Goal: Contribute content

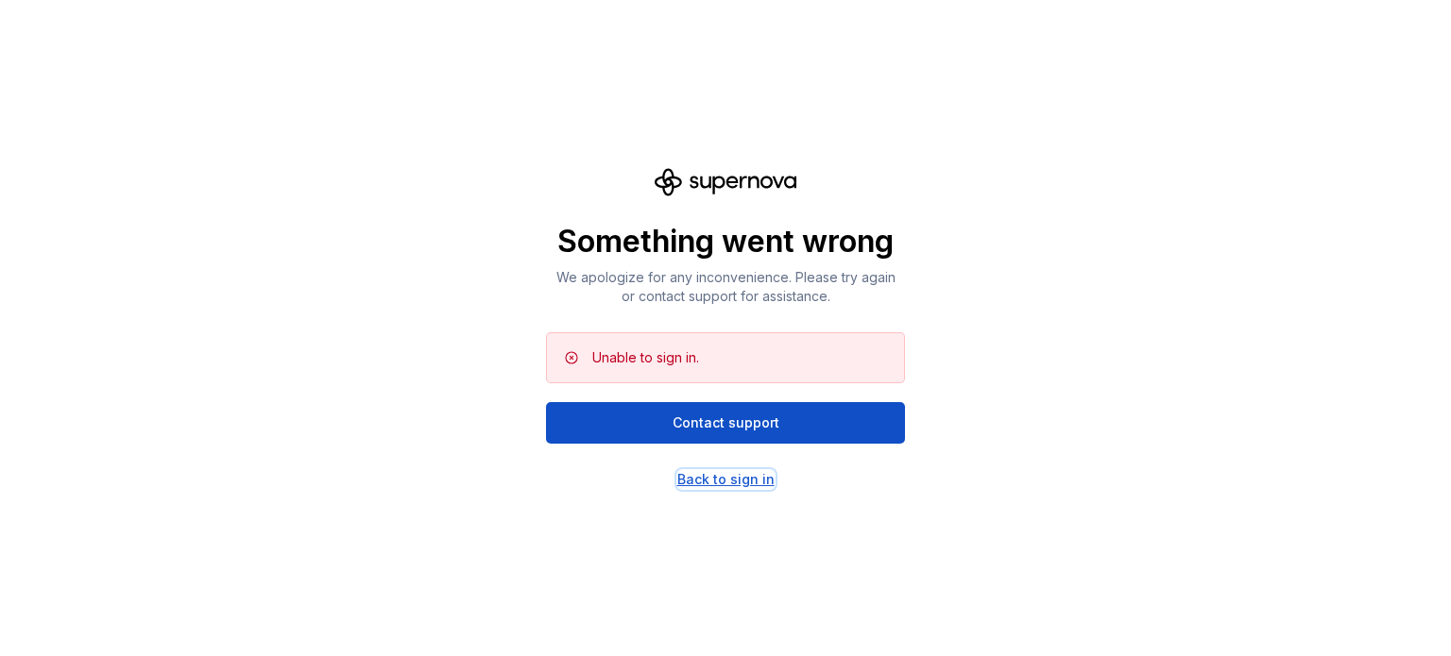
click at [690, 482] on div "Back to sign in" at bounding box center [725, 479] width 97 height 19
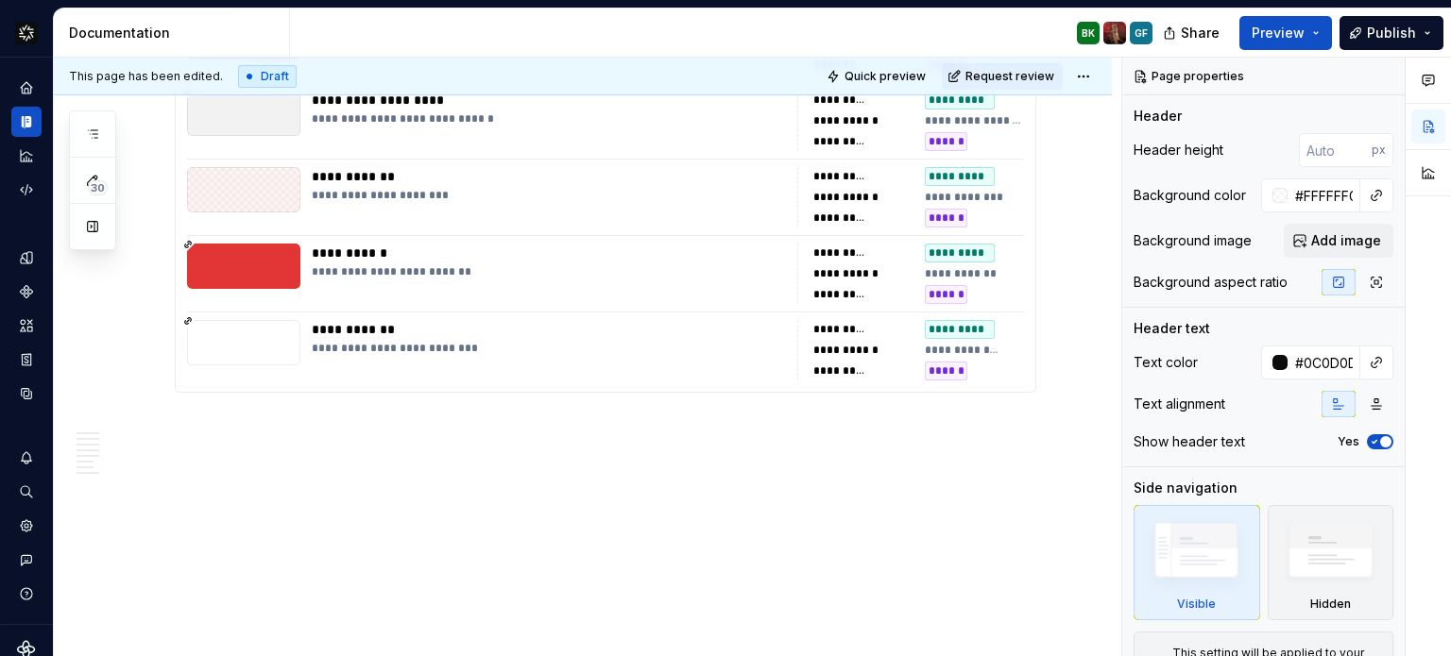
scroll to position [6130, 0]
type textarea "*"
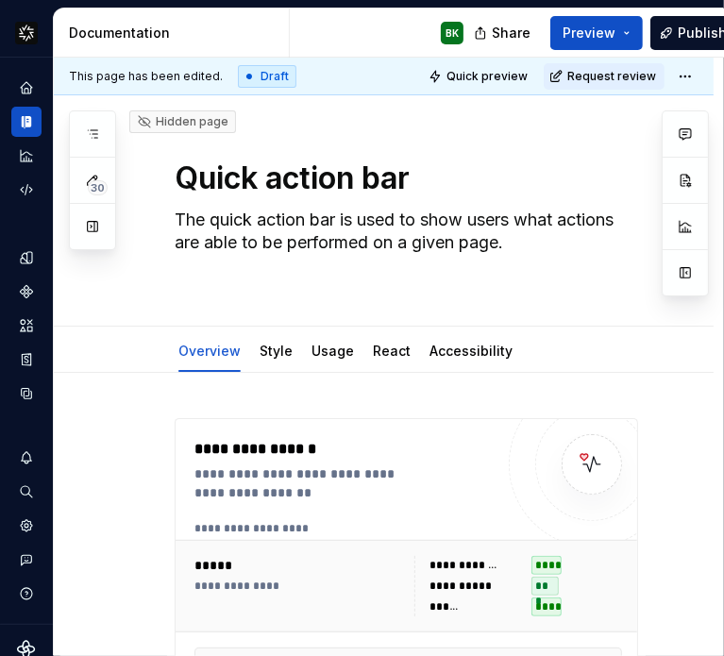
type textarea "*"
